Goal: Task Accomplishment & Management: Manage account settings

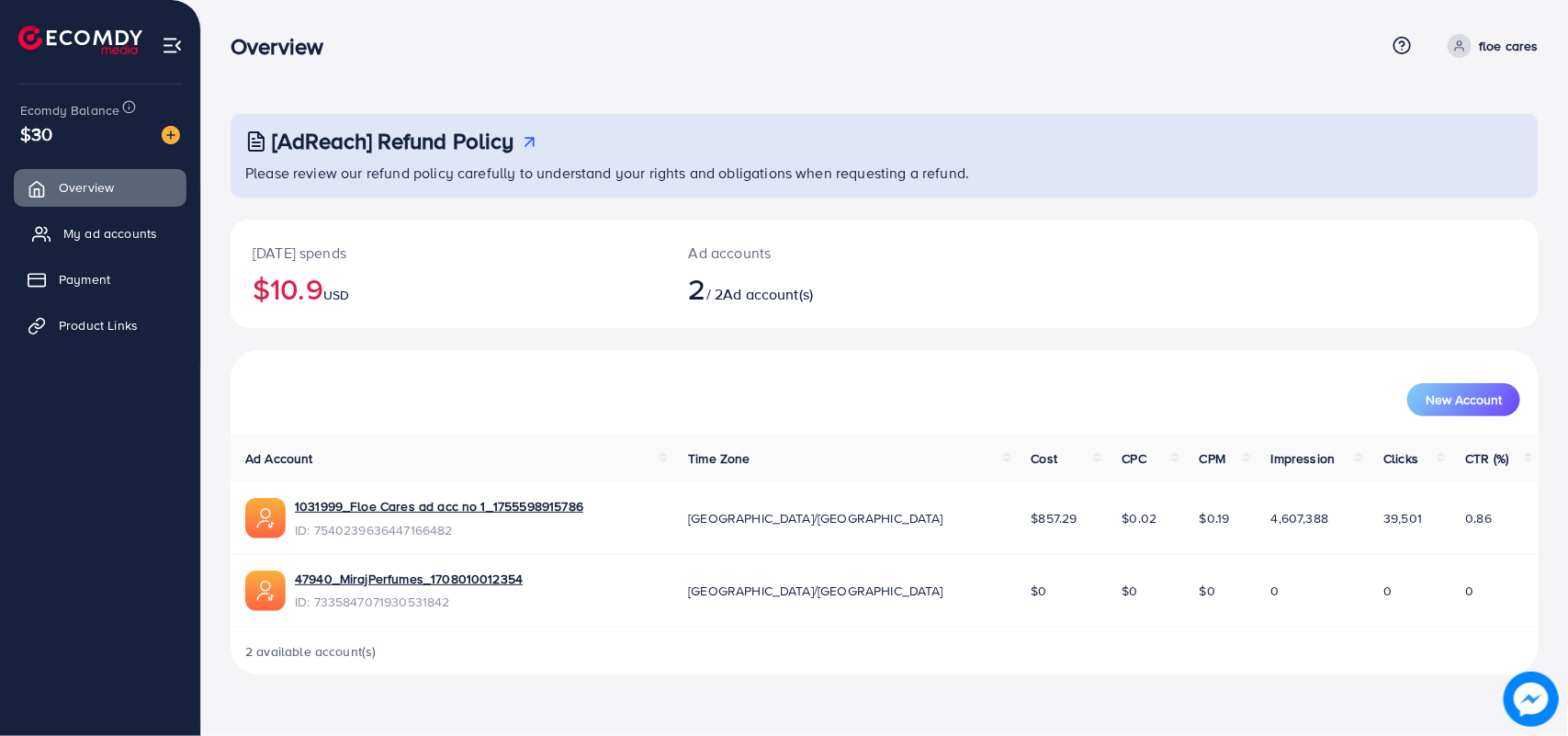
drag, startPoint x: 84, startPoint y: 264, endPoint x: 102, endPoint y: 227, distance: 41.1
click at [84, 264] on link "Payment" at bounding box center [100, 279] width 173 height 36
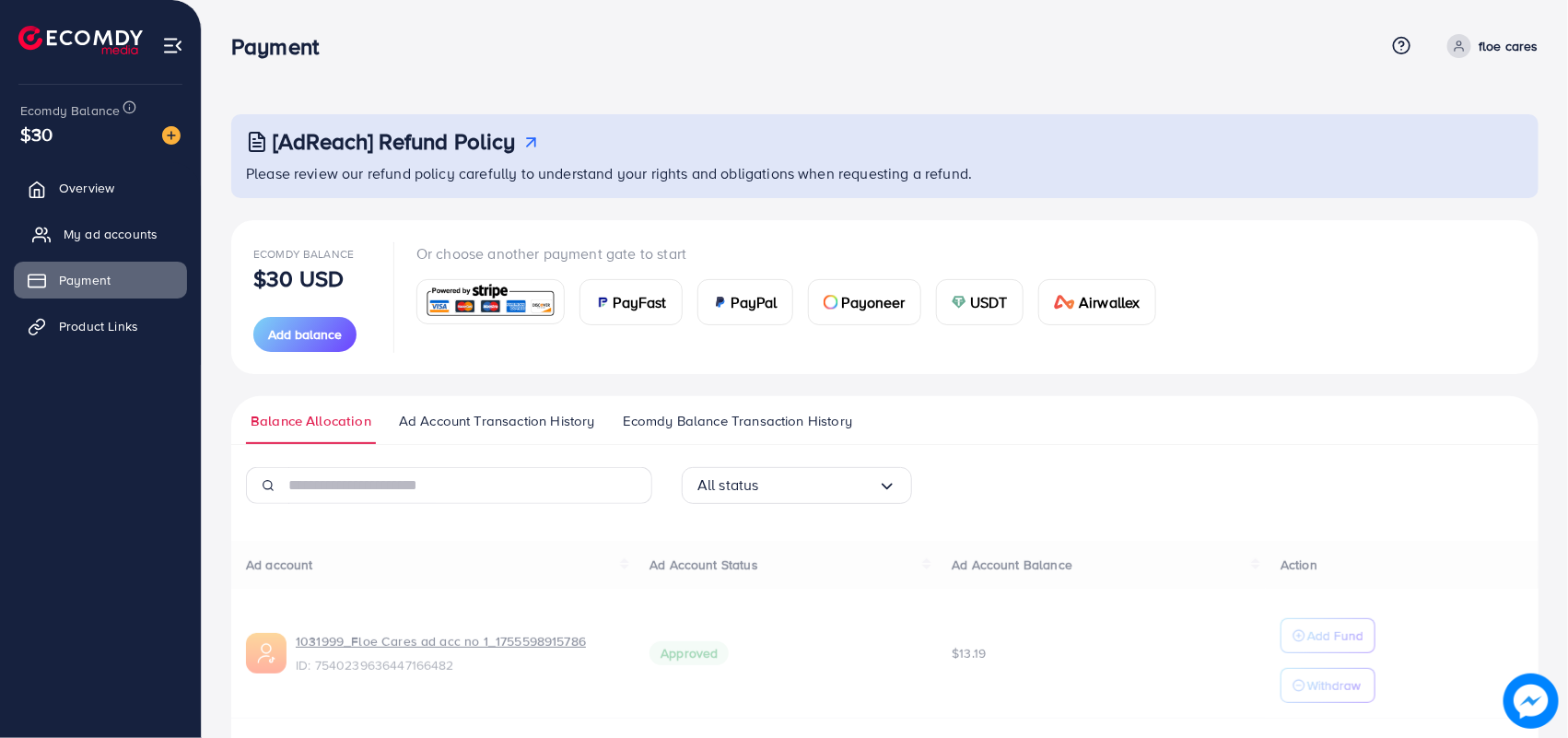
click at [102, 228] on span "My ad accounts" at bounding box center [110, 234] width 94 height 19
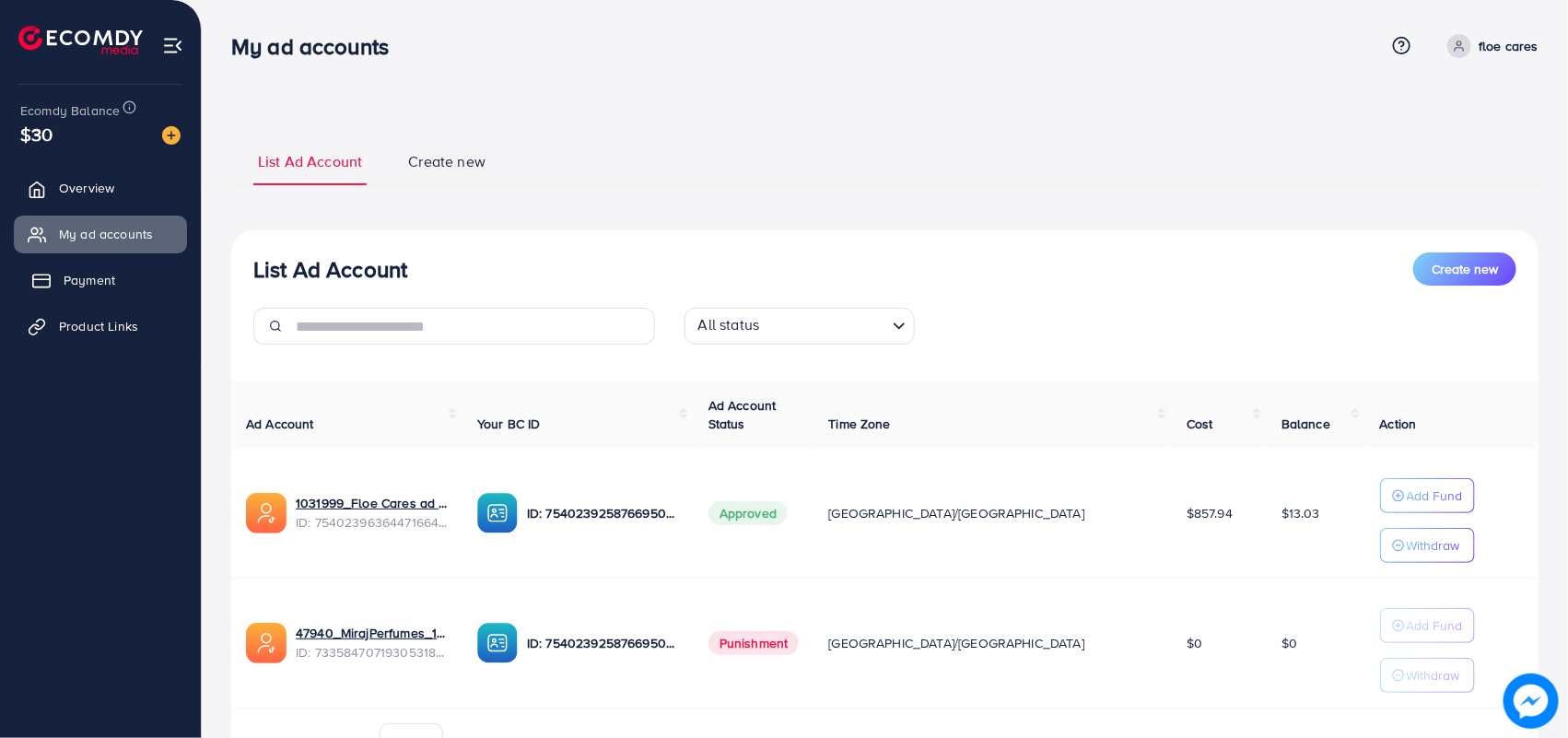
click at [95, 271] on span "Payment" at bounding box center [90, 280] width 51 height 19
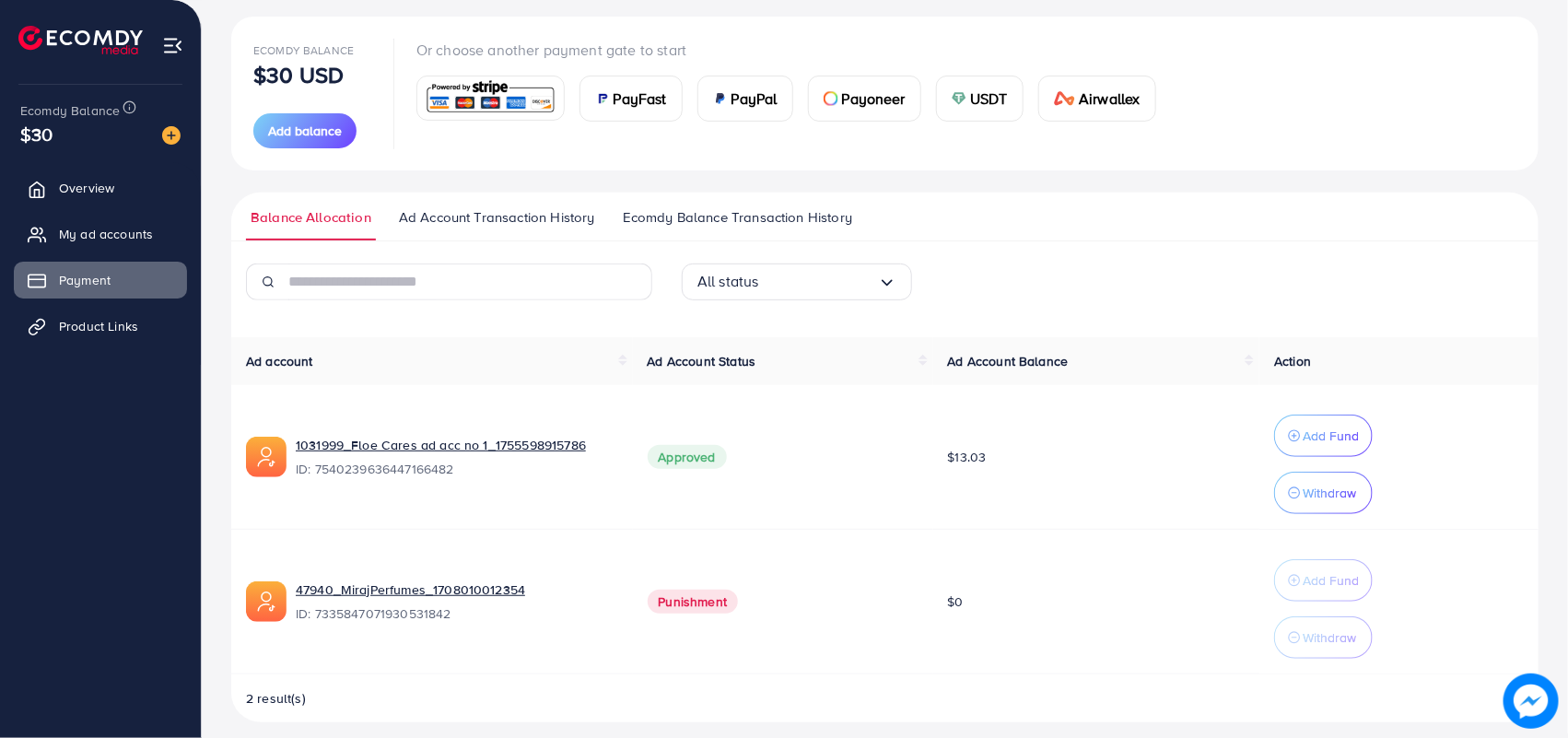
scroll to position [220, 0]
